Goal: Find specific page/section: Find specific page/section

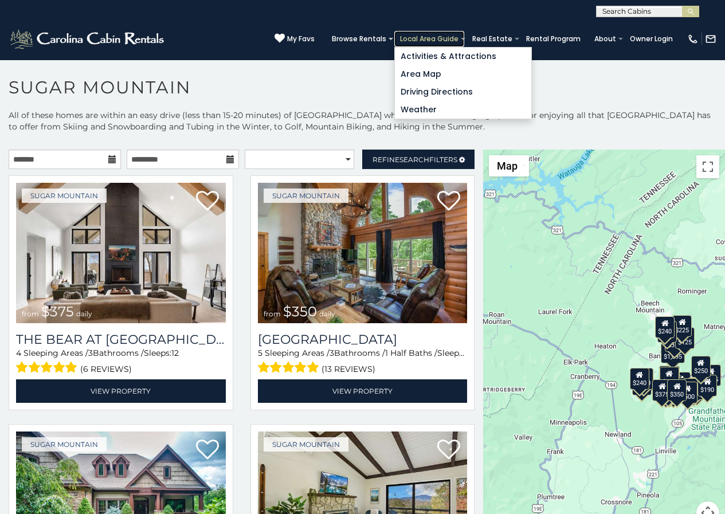
click at [448, 44] on link "Local Area Guide" at bounding box center [429, 39] width 70 height 16
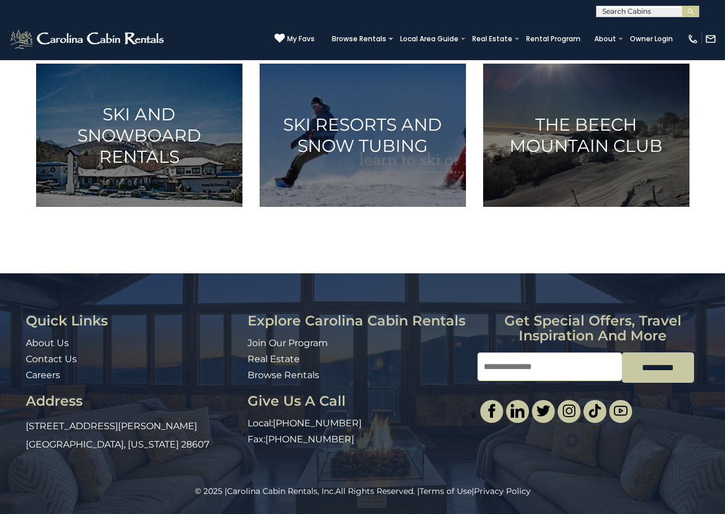
scroll to position [673, 0]
click at [369, 33] on div "My Favs Browse Rentals Local Area Guide Activities & Attractions Area Map Drivi…" at bounding box center [495, 39] width 442 height 28
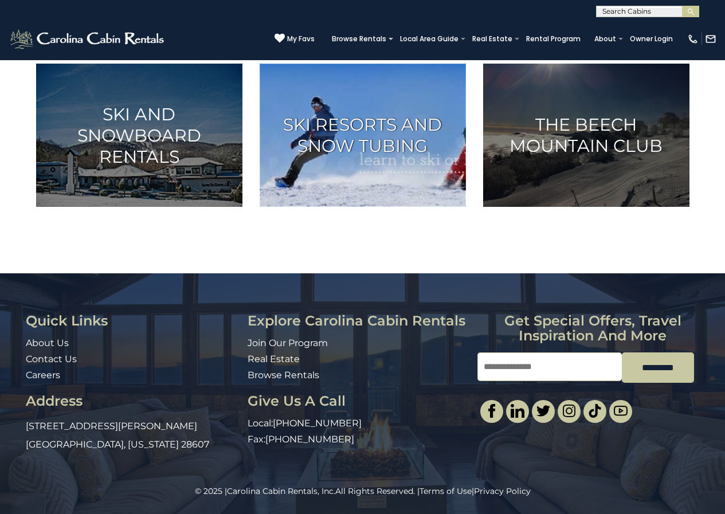
click at [335, 136] on h3 "Ski Resorts and Snow Tubing" at bounding box center [363, 135] width 178 height 42
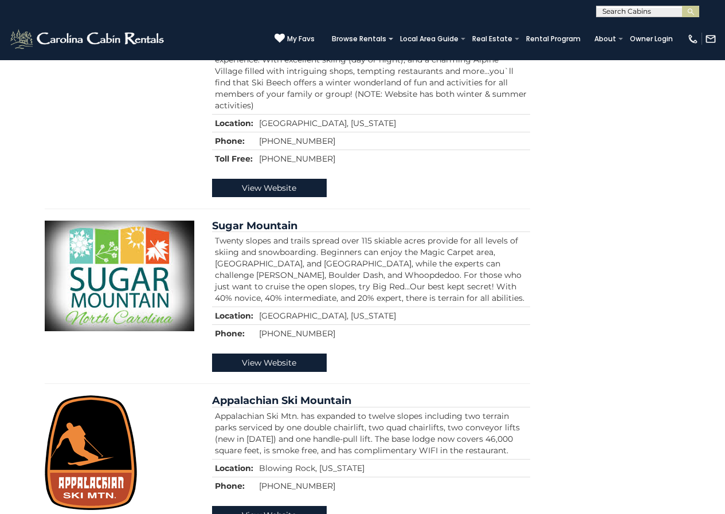
scroll to position [899, 0]
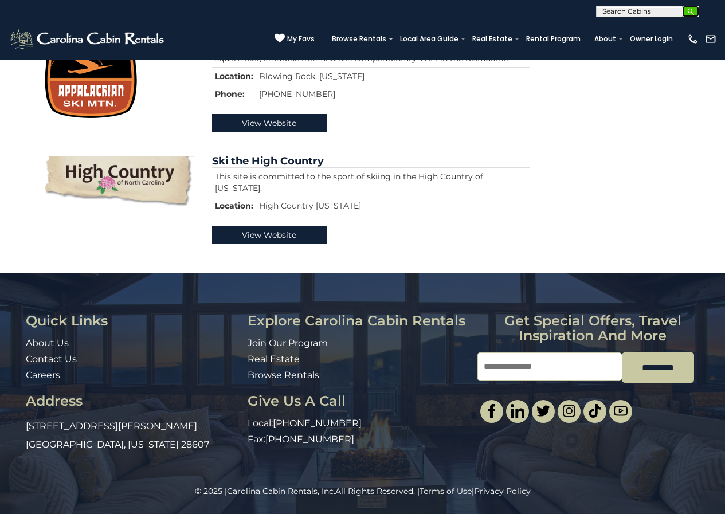
click at [689, 14] on img "submit" at bounding box center [691, 11] width 9 height 9
